Goal: Task Accomplishment & Management: Manage account settings

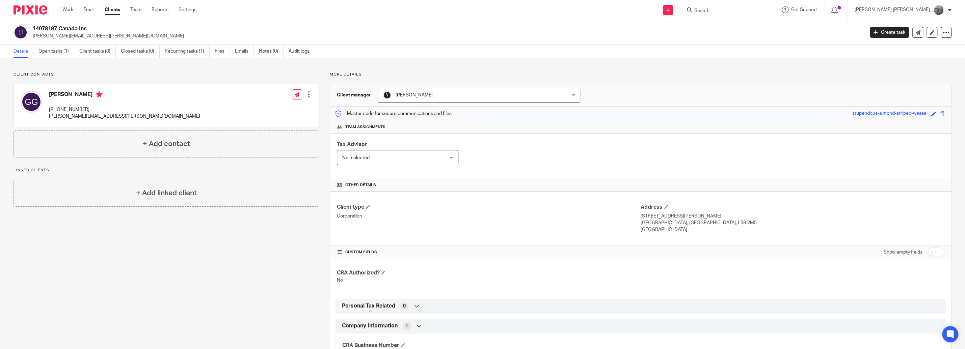
scroll to position [38, 0]
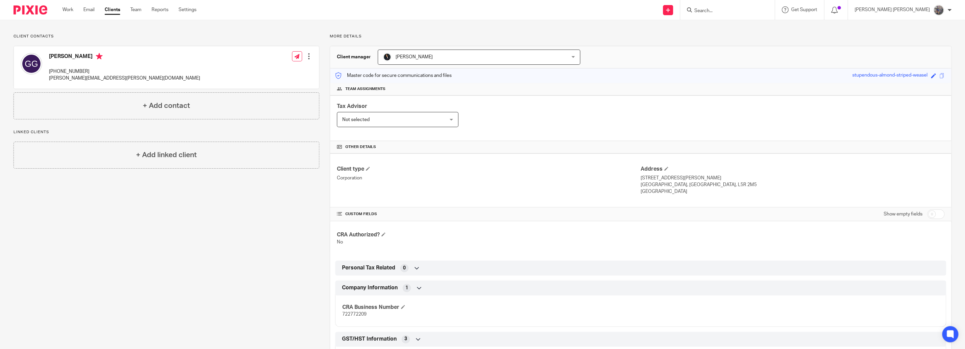
drag, startPoint x: 83, startPoint y: 55, endPoint x: 57, endPoint y: 57, distance: 26.5
click at [57, 57] on h4 "[PERSON_NAME]" at bounding box center [124, 57] width 151 height 8
drag, startPoint x: 84, startPoint y: 55, endPoint x: 49, endPoint y: 57, distance: 35.1
click at [49, 57] on h4 "[PERSON_NAME]" at bounding box center [124, 57] width 151 height 8
copy h4 "[PERSON_NAME]"
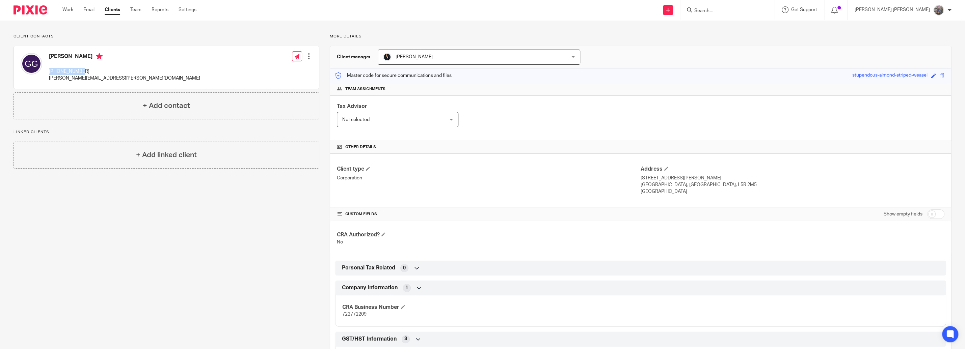
drag, startPoint x: 81, startPoint y: 71, endPoint x: 49, endPoint y: 72, distance: 32.1
click at [49, 72] on p "[PHONE_NUMBER]" at bounding box center [124, 71] width 151 height 7
copy p "[PHONE_NUMBER]"
click at [927, 213] on input "checkbox" at bounding box center [935, 214] width 17 height 9
checkbox input "true"
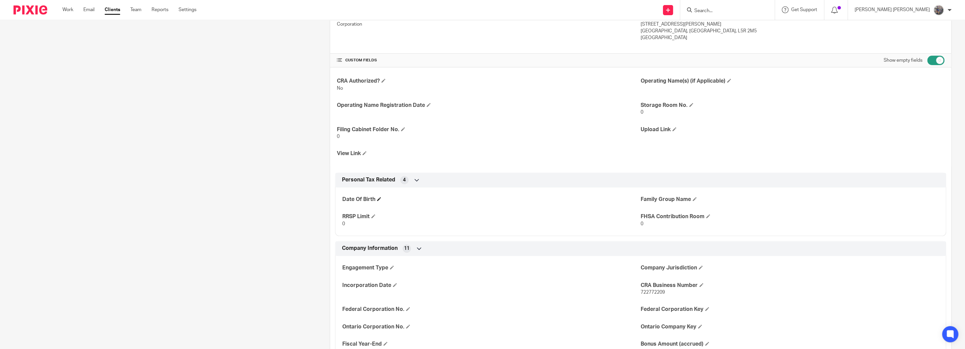
scroll to position [230, 0]
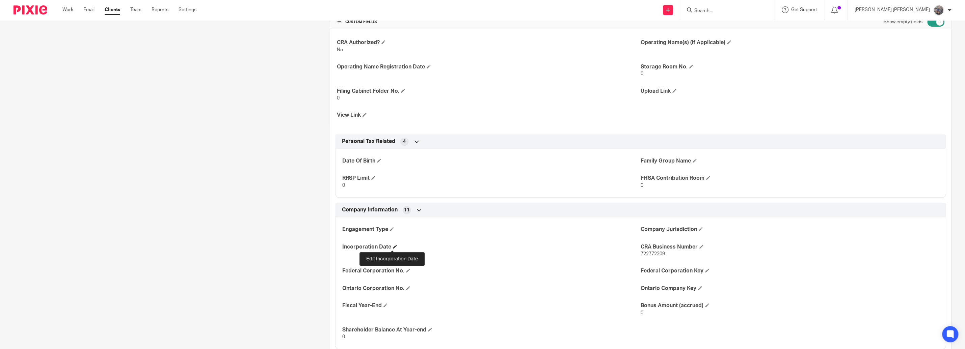
click at [393, 247] on span at bounding box center [395, 247] width 4 height 4
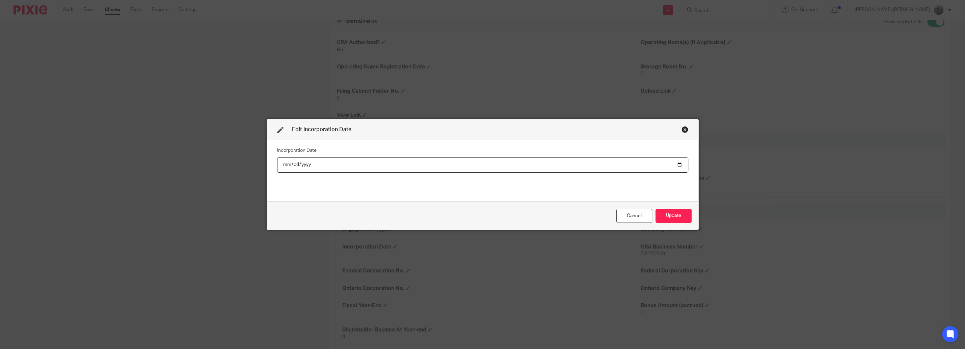
type input "[DATE]"
click at [660, 213] on button "Update" at bounding box center [673, 216] width 36 height 15
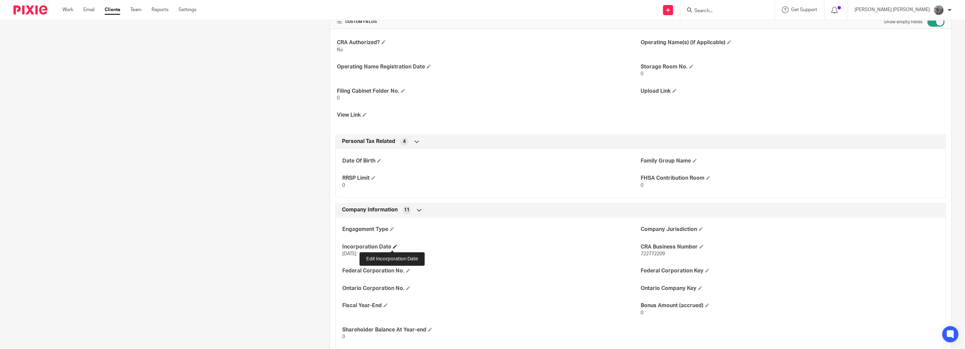
click at [393, 246] on span at bounding box center [395, 247] width 4 height 4
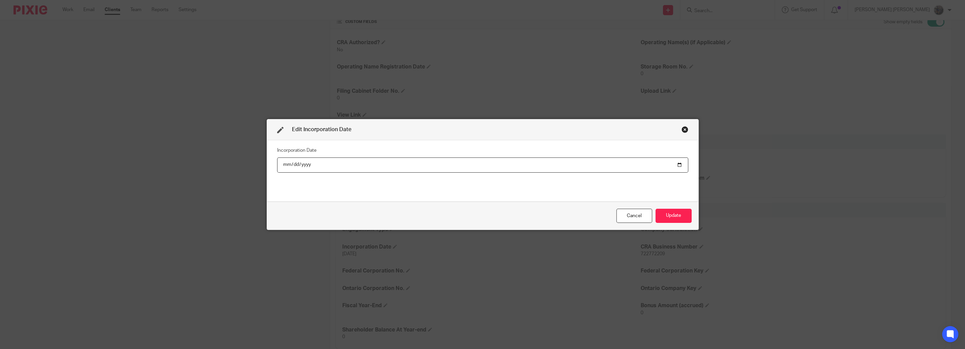
type input "[DATE]"
click at [663, 205] on div "Cancel Update" at bounding box center [482, 216] width 431 height 28
click at [665, 220] on button "Update" at bounding box center [673, 216] width 36 height 15
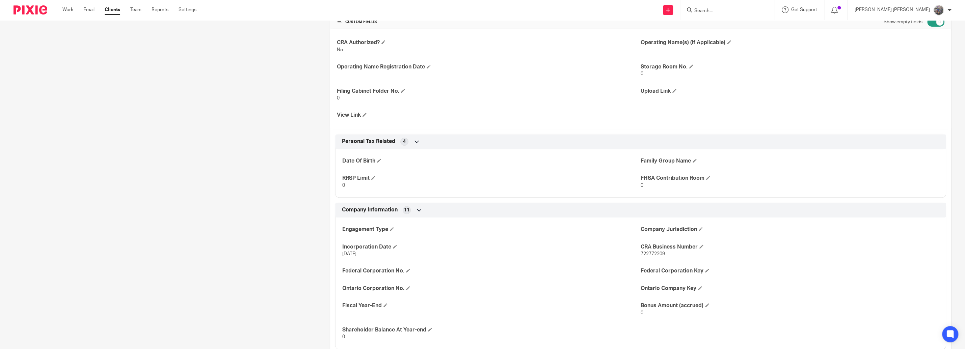
scroll to position [0, 0]
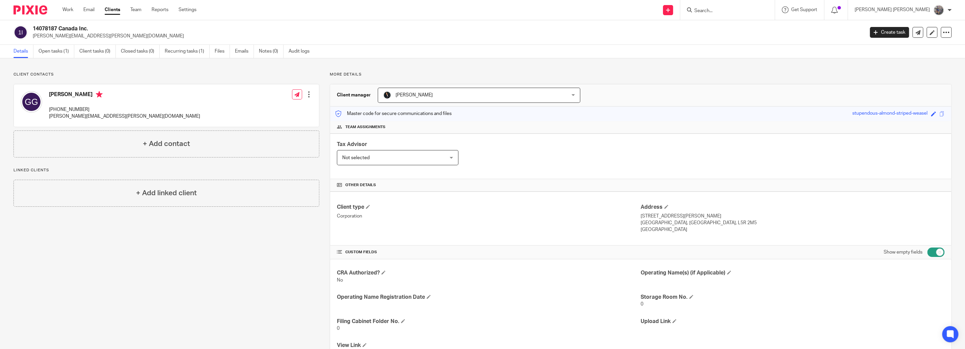
drag, startPoint x: 73, startPoint y: 96, endPoint x: 51, endPoint y: 96, distance: 22.6
click at [51, 96] on h4 "[PERSON_NAME]" at bounding box center [124, 95] width 151 height 8
drag, startPoint x: 75, startPoint y: 95, endPoint x: 48, endPoint y: 95, distance: 27.3
click at [48, 95] on div "[PERSON_NAME] [PHONE_NUMBER] [PERSON_NAME][EMAIL_ADDRESS][PERSON_NAME][DOMAIN_N…" at bounding box center [110, 106] width 179 height 36
copy h4 "[PERSON_NAME]"
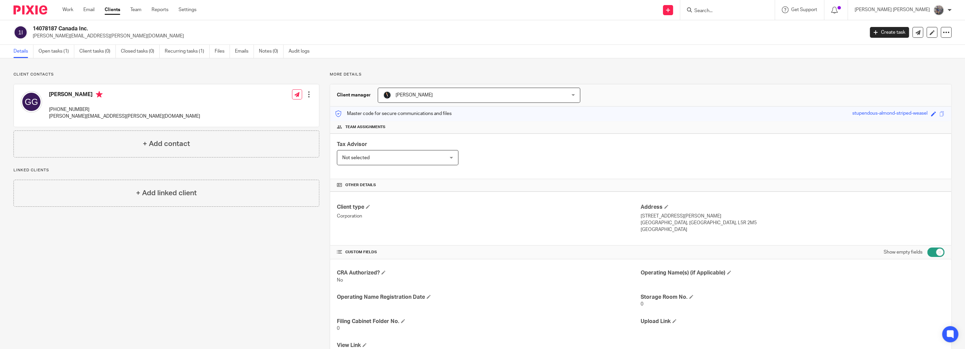
drag, startPoint x: 637, startPoint y: 218, endPoint x: 690, endPoint y: 217, distance: 53.0
click at [690, 217] on div "Client type Corporation Address [STREET_ADDRESS][PERSON_NAME] [GEOGRAPHIC_DATA]…" at bounding box center [640, 219] width 621 height 54
click at [691, 216] on p "[STREET_ADDRESS][PERSON_NAME]" at bounding box center [792, 216] width 304 height 7
drag, startPoint x: 691, startPoint y: 216, endPoint x: 637, endPoint y: 218, distance: 54.4
click at [640, 218] on p "[STREET_ADDRESS][PERSON_NAME]" at bounding box center [792, 216] width 304 height 7
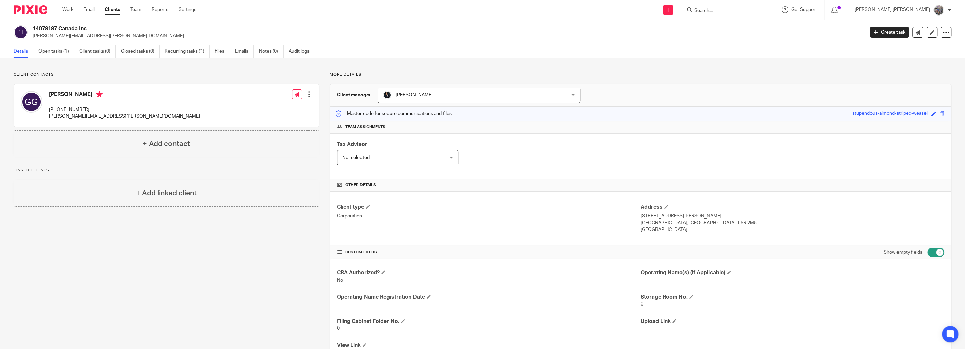
copy p "[STREET_ADDRESS][PERSON_NAME]"
drag, startPoint x: 83, startPoint y: 93, endPoint x: 46, endPoint y: 96, distance: 37.9
click at [46, 96] on div "[PERSON_NAME] [PHONE_NUMBER] [PERSON_NAME][EMAIL_ADDRESS][PERSON_NAME][DOMAIN_N…" at bounding box center [110, 106] width 179 height 36
drag, startPoint x: 84, startPoint y: 96, endPoint x: 50, endPoint y: 96, distance: 34.8
click at [50, 96] on h4 "[PERSON_NAME]" at bounding box center [124, 95] width 151 height 8
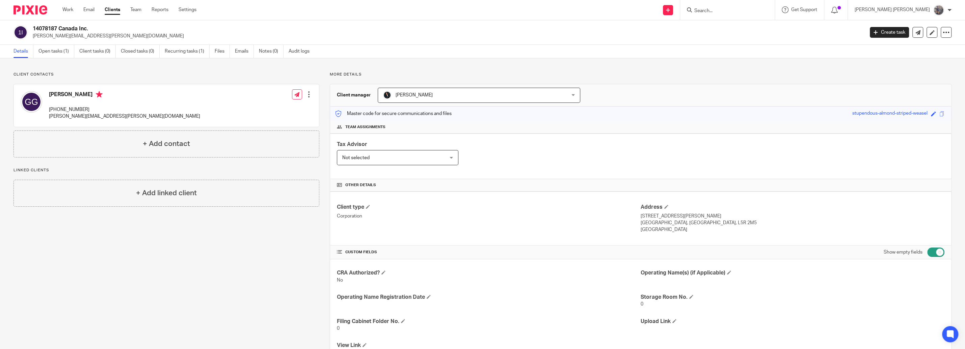
copy h4 "[PERSON_NAME]"
drag, startPoint x: 77, startPoint y: 109, endPoint x: 48, endPoint y: 112, distance: 29.5
click at [48, 112] on div "[PERSON_NAME] [PHONE_NUMBER] [PERSON_NAME][EMAIL_ADDRESS][PERSON_NAME][DOMAIN_N…" at bounding box center [110, 106] width 179 height 36
copy p "[PHONE_NUMBER]"
drag, startPoint x: 72, startPoint y: 37, endPoint x: 31, endPoint y: 38, distance: 40.8
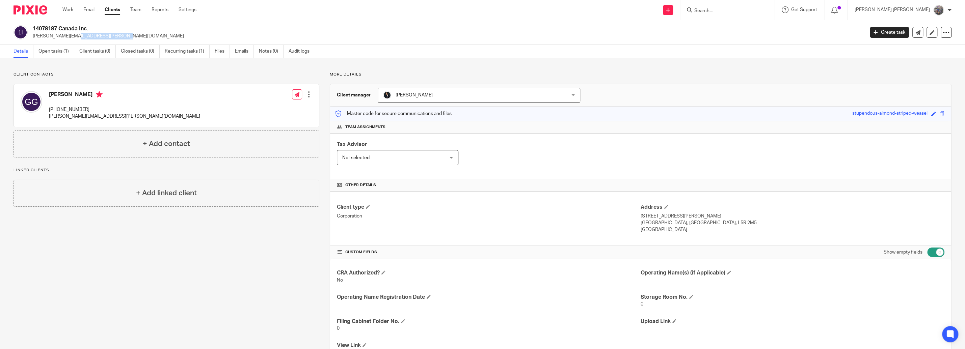
click at [31, 38] on div "14078187 Canada Inc. [PERSON_NAME][EMAIL_ADDRESS][PERSON_NAME][DOMAIN_NAME]" at bounding box center [436, 32] width 846 height 14
copy p "[PERSON_NAME][EMAIL_ADDRESS][PERSON_NAME][DOMAIN_NAME]"
drag, startPoint x: 83, startPoint y: 95, endPoint x: 50, endPoint y: 98, distance: 33.9
click at [50, 98] on h4 "[PERSON_NAME]" at bounding box center [124, 95] width 151 height 8
click at [51, 94] on h4 "[PERSON_NAME]" at bounding box center [124, 95] width 151 height 8
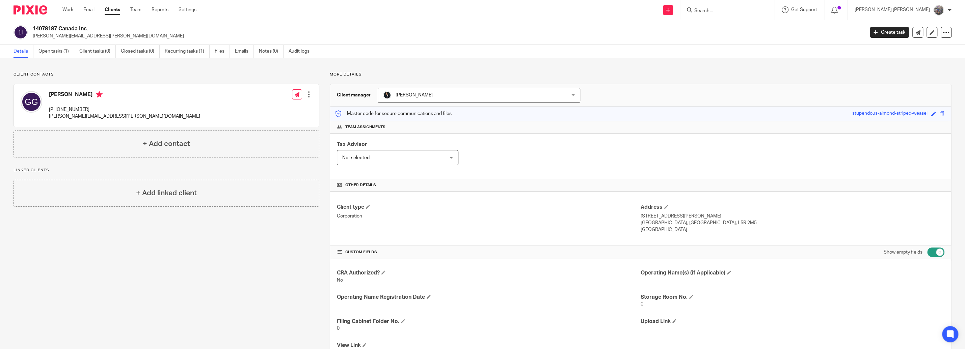
drag, startPoint x: 49, startPoint y: 96, endPoint x: 84, endPoint y: 96, distance: 34.4
click at [84, 96] on h4 "[PERSON_NAME]" at bounding box center [124, 95] width 151 height 8
copy h4 "[PERSON_NAME]"
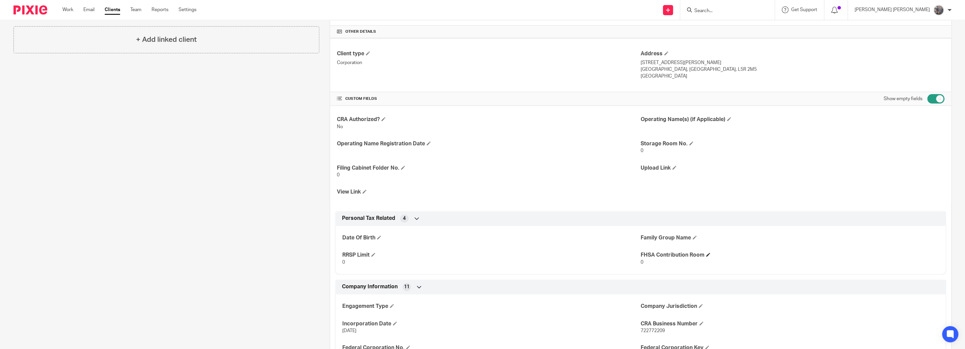
scroll to position [269, 0]
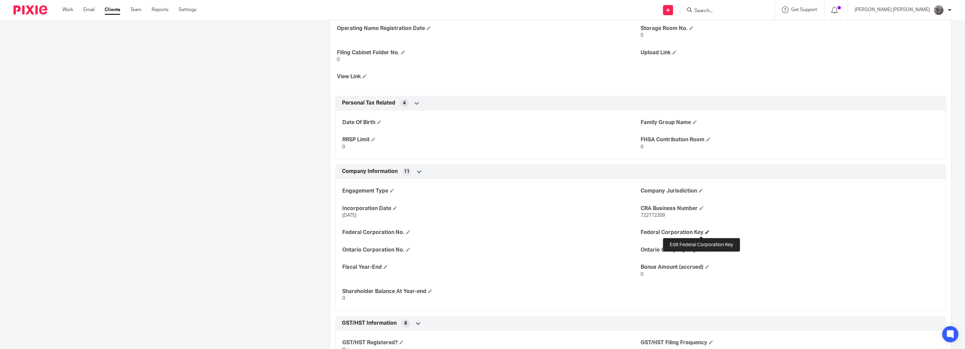
click at [705, 234] on span at bounding box center [707, 232] width 4 height 4
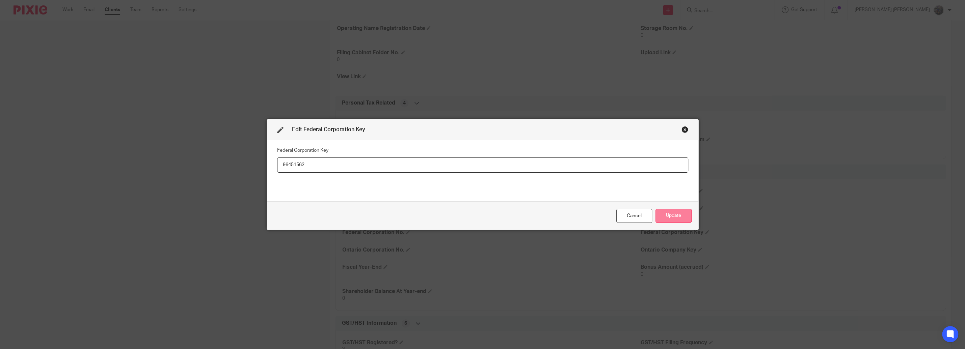
type input "96451562"
click at [661, 217] on button "Update" at bounding box center [673, 216] width 36 height 15
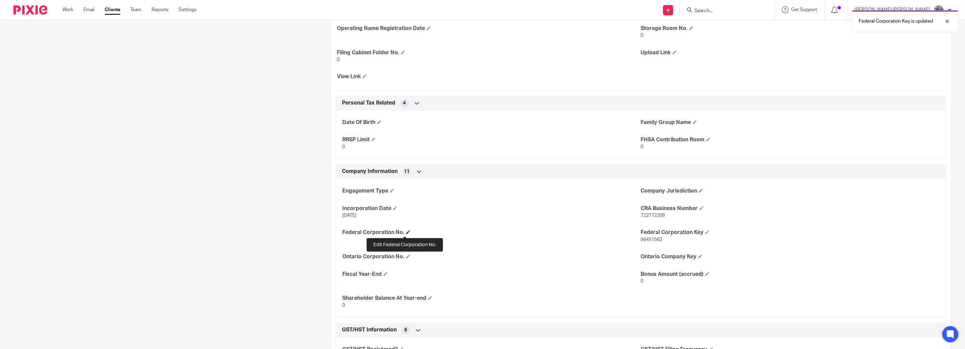
click at [406, 234] on span at bounding box center [408, 232] width 4 height 4
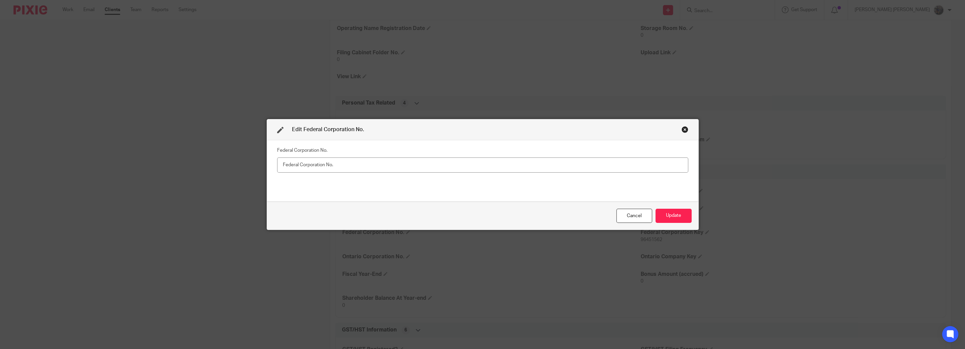
click at [339, 164] on input "text" at bounding box center [482, 165] width 411 height 15
type input "14078187"
click at [699, 222] on div "Edit Federal Corporation No. Federal Corporation No. 14078187 Cancel Update" at bounding box center [482, 174] width 965 height 349
click at [677, 217] on button "Update" at bounding box center [673, 216] width 36 height 15
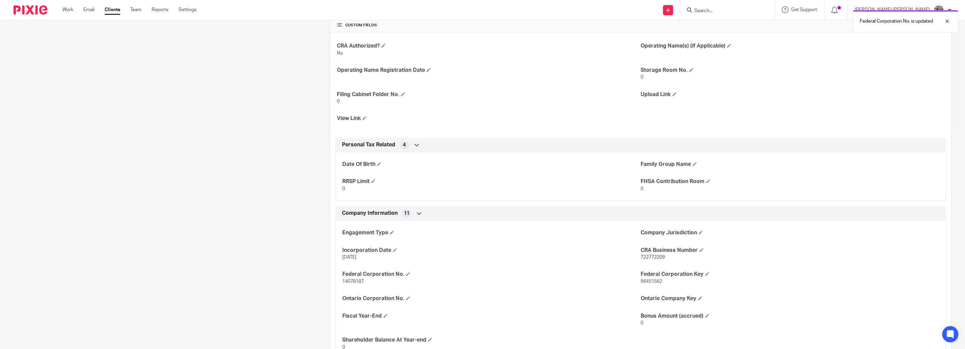
scroll to position [0, 0]
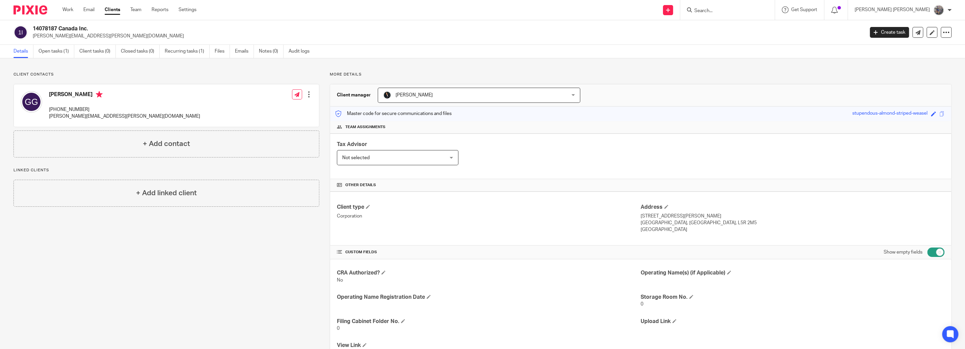
click at [946, 9] on div "[PERSON_NAME] [PERSON_NAME]" at bounding box center [902, 10] width 97 height 11
click at [730, 11] on input "Search" at bounding box center [723, 11] width 61 height 6
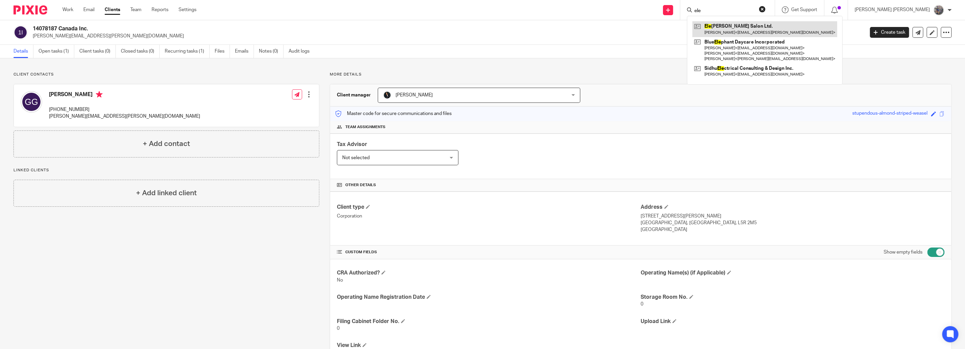
type input "ele"
click at [759, 22] on link at bounding box center [764, 29] width 145 height 16
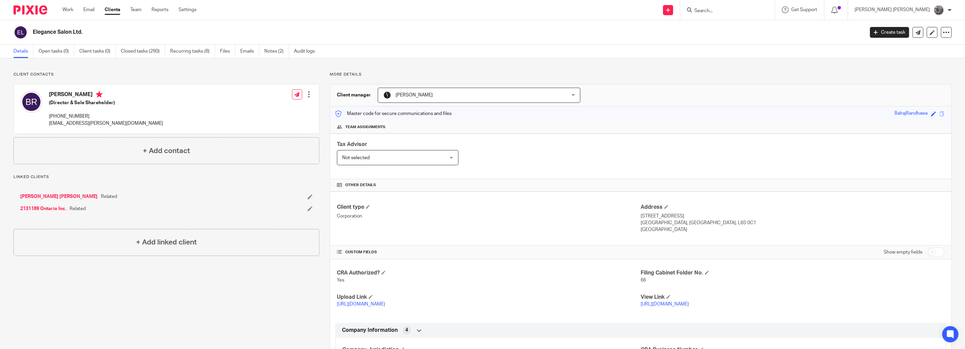
scroll to position [77, 0]
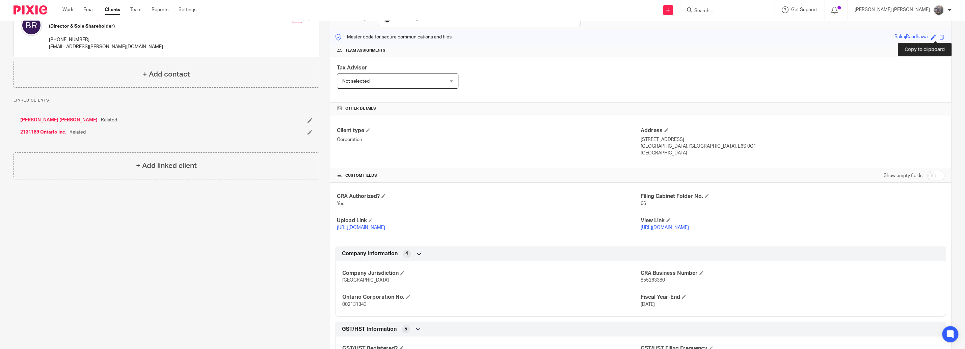
click at [939, 38] on span at bounding box center [941, 37] width 5 height 5
